Goal: Task Accomplishment & Management: Manage account settings

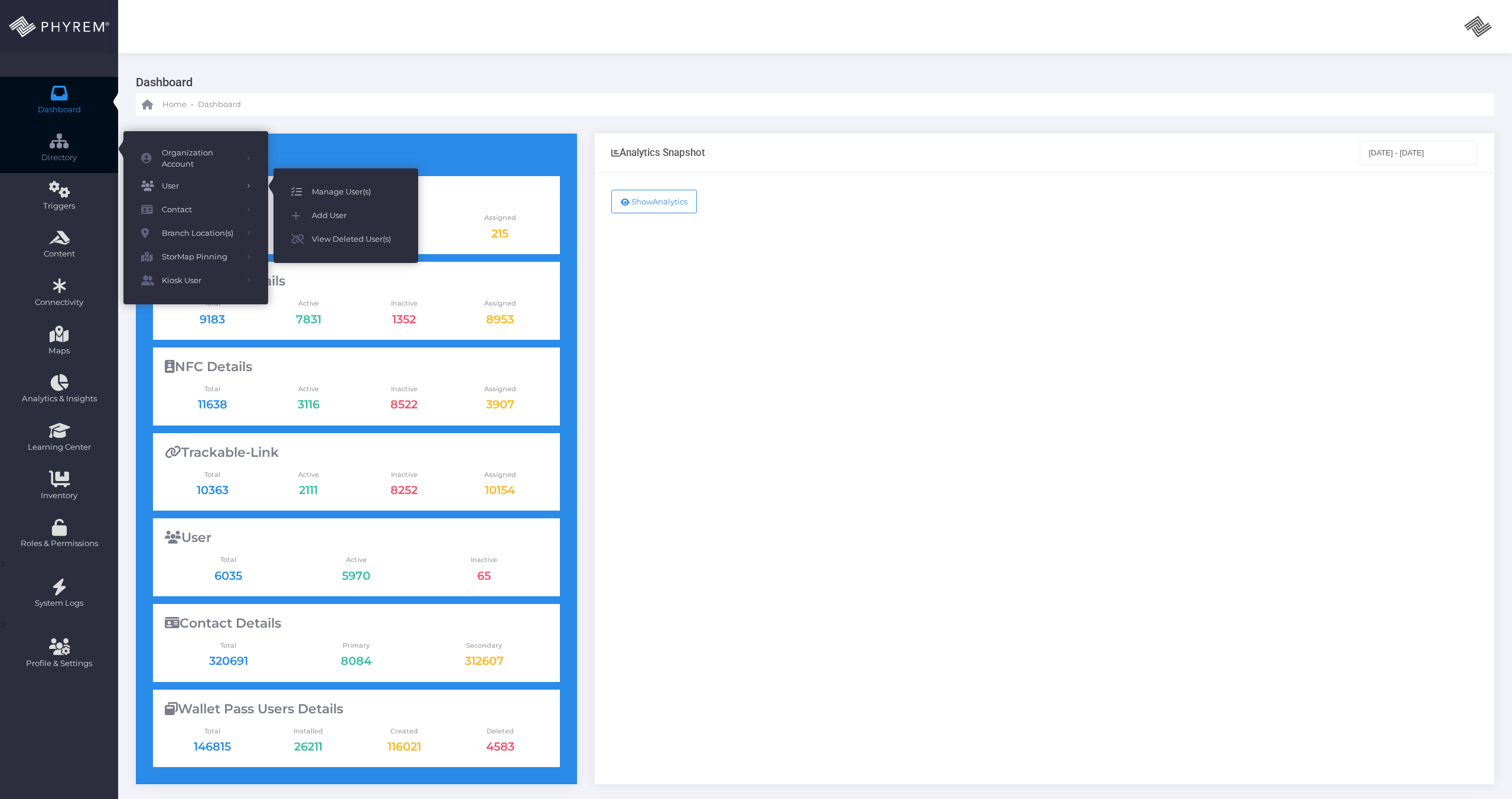
click at [337, 190] on span "Manage User(s)" at bounding box center [356, 192] width 89 height 15
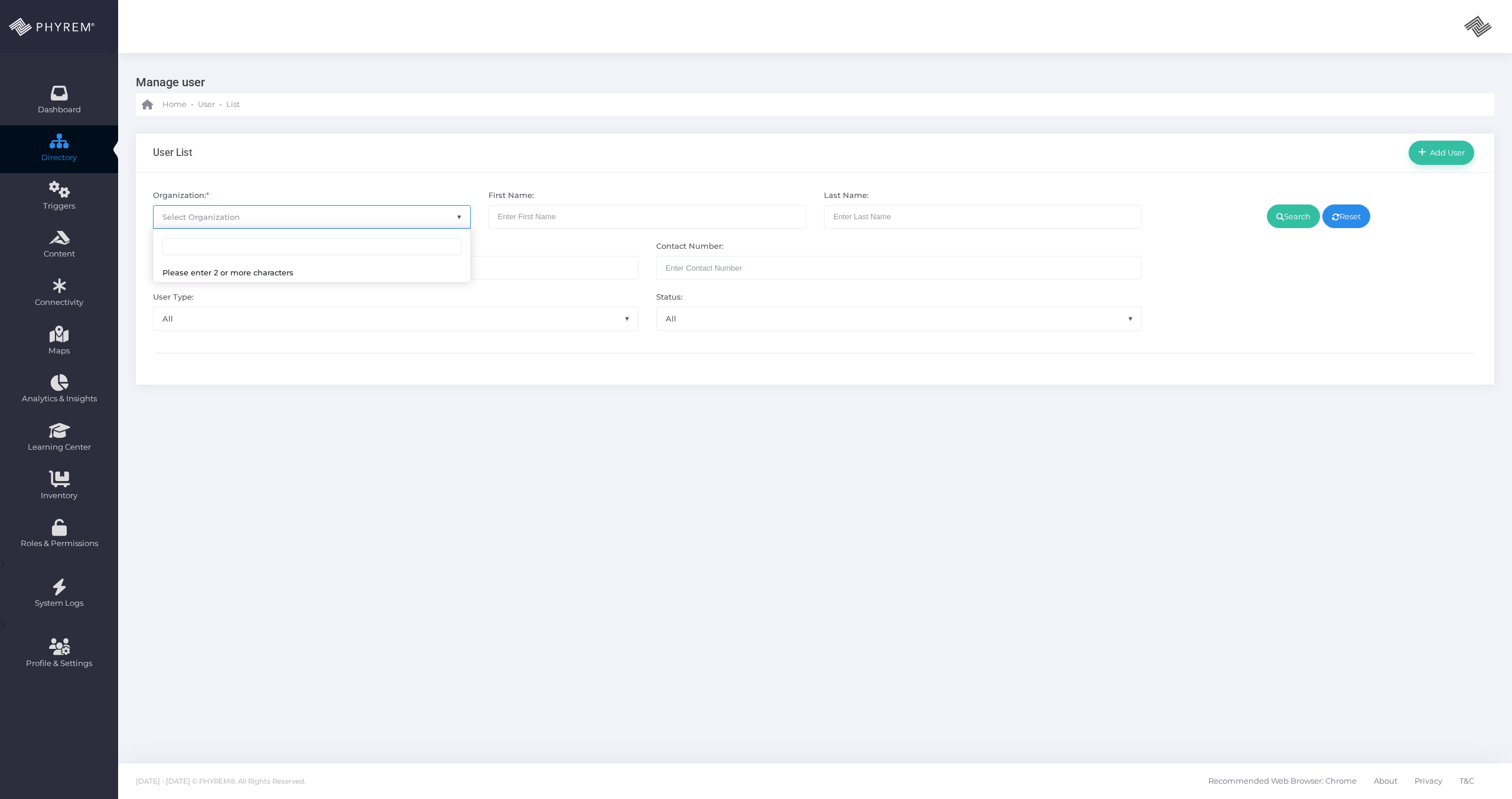
click at [305, 220] on span "Select Organization" at bounding box center [312, 217] width 317 height 23
click at [294, 248] on input "search" at bounding box center [311, 246] width 299 height 17
type input "pin"
select select "4799"
click at [1276, 221] on link "Search" at bounding box center [1294, 216] width 53 height 24
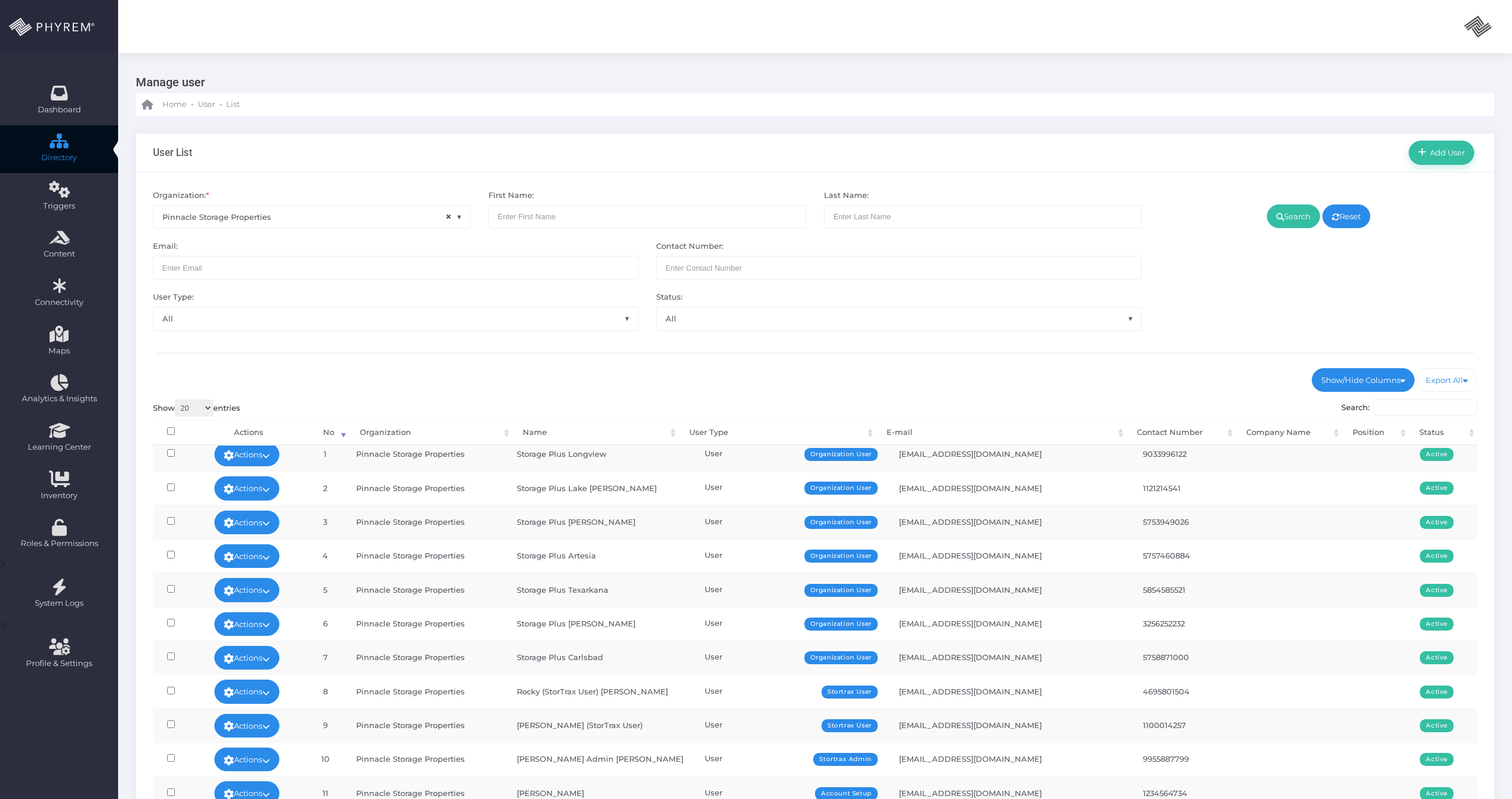
scroll to position [174, 0]
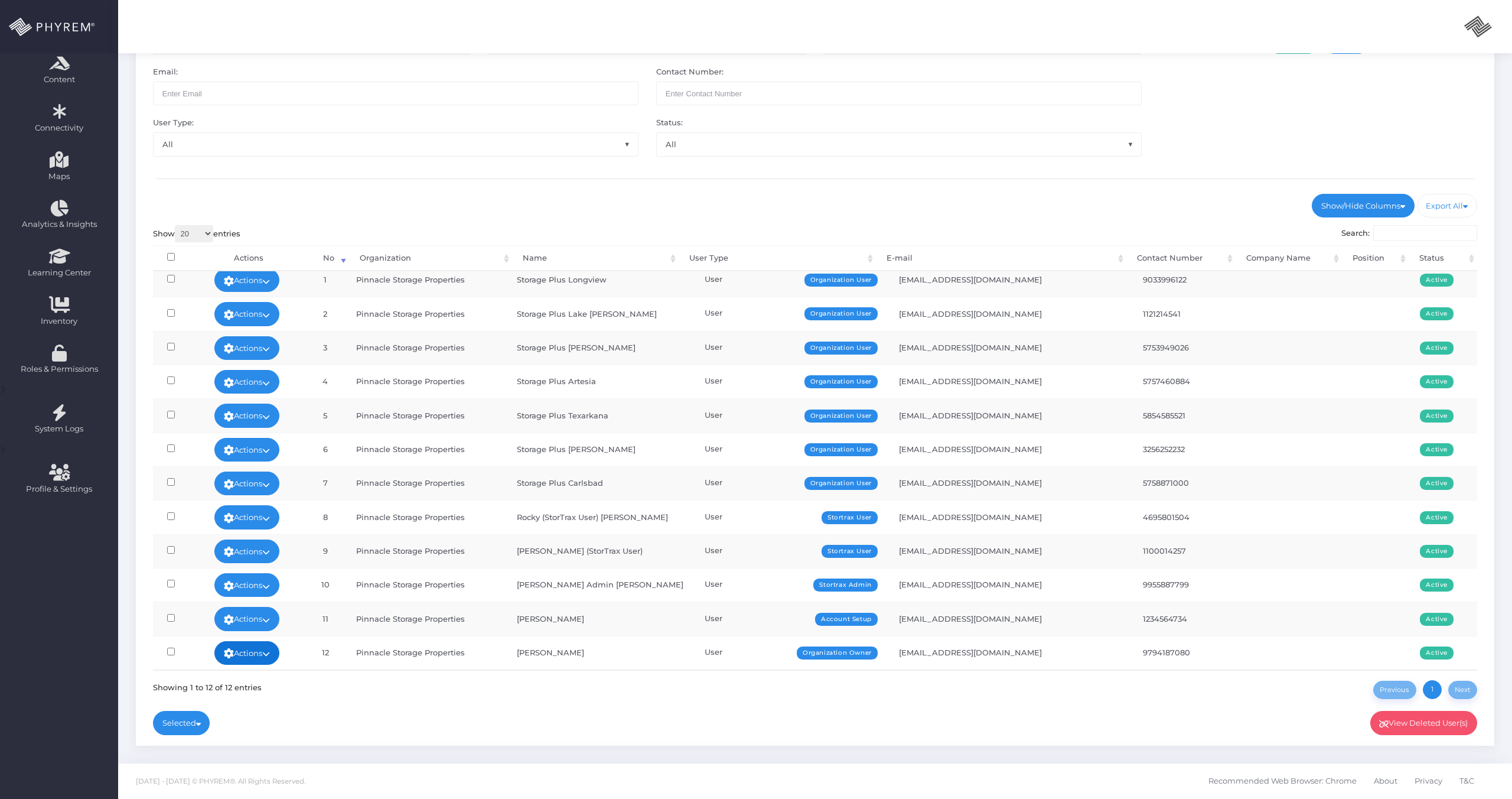
click at [233, 646] on link "Actions" at bounding box center [247, 653] width 65 height 24
click at [251, 628] on link "Sign In" at bounding box center [246, 627] width 77 height 23
